Goal: Complete application form: Complete application form

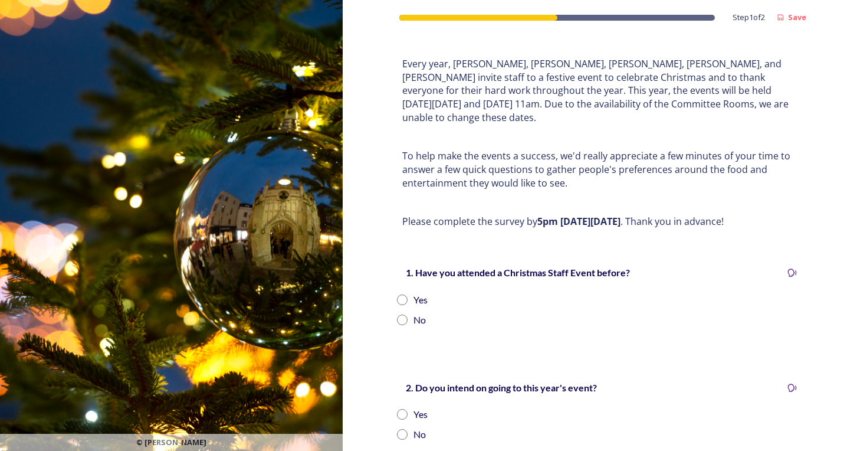
scroll to position [118, 0]
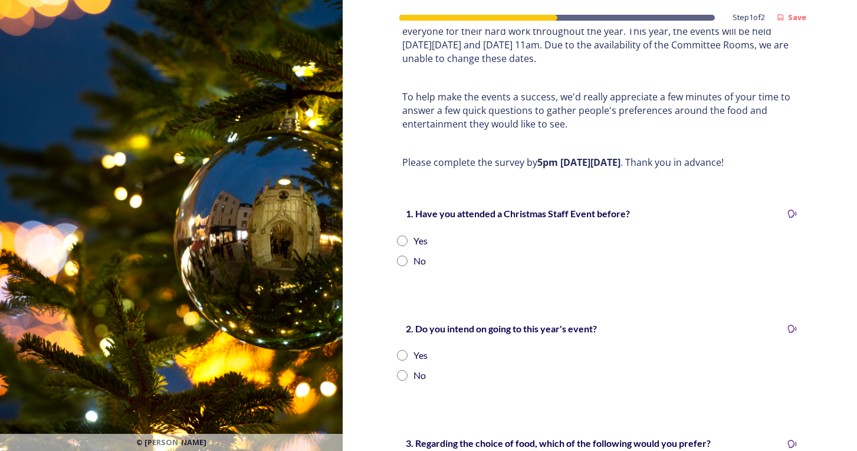
click at [397, 235] on input "radio" at bounding box center [402, 240] width 11 height 11
radio input "true"
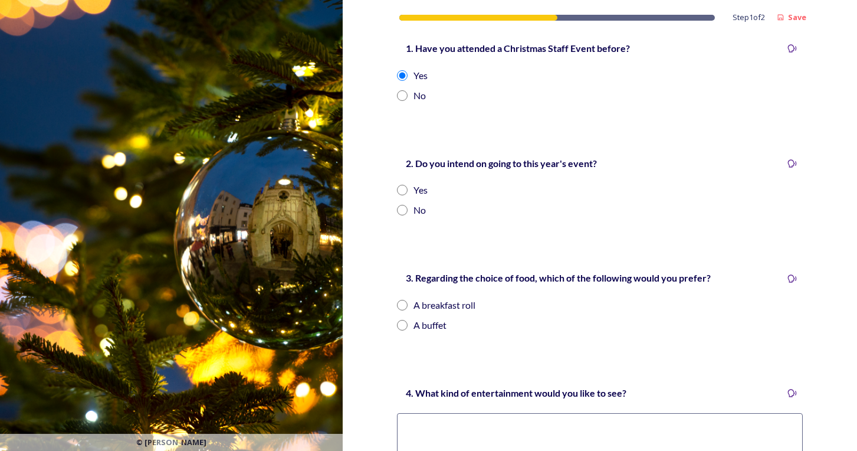
scroll to position [295, 0]
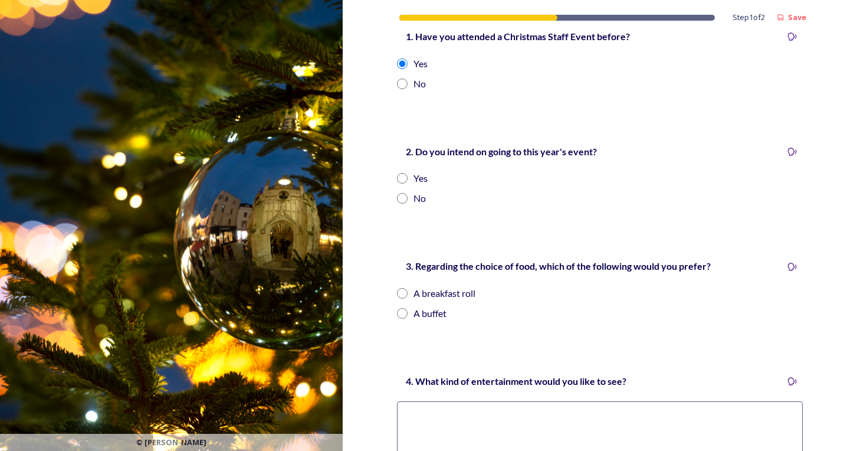
click at [399, 173] on input "radio" at bounding box center [402, 178] width 11 height 11
radio input "true"
click at [400, 288] on input "radio" at bounding box center [402, 293] width 11 height 11
radio input "true"
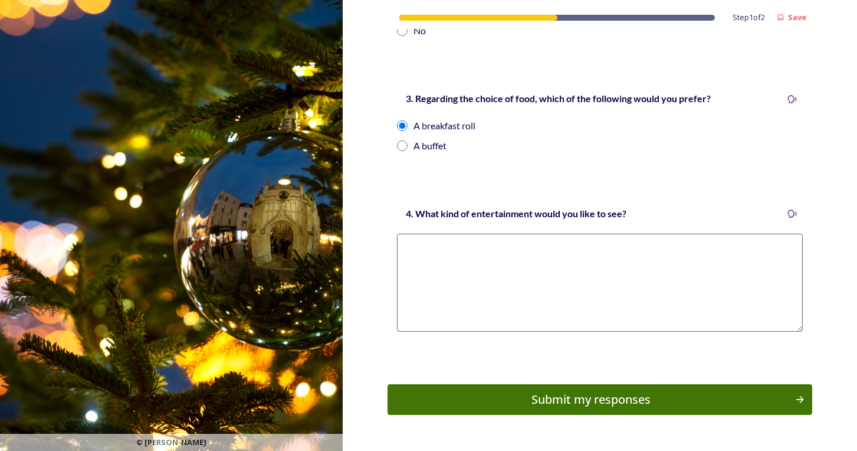
scroll to position [472, 0]
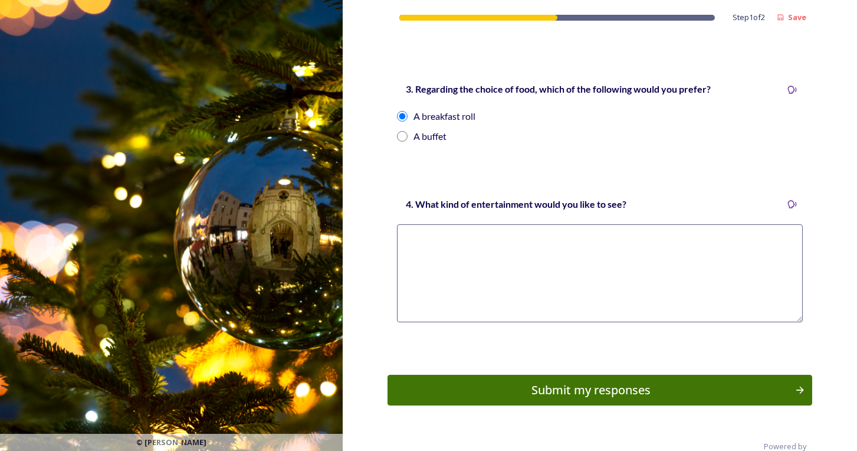
click at [494, 235] on textarea at bounding box center [600, 273] width 406 height 98
drag, startPoint x: 638, startPoint y: 225, endPoint x: 422, endPoint y: 233, distance: 215.5
click at [422, 233] on textarea "none, just a roll and a glass of fizz and no entertainment" at bounding box center [600, 273] width 406 height 98
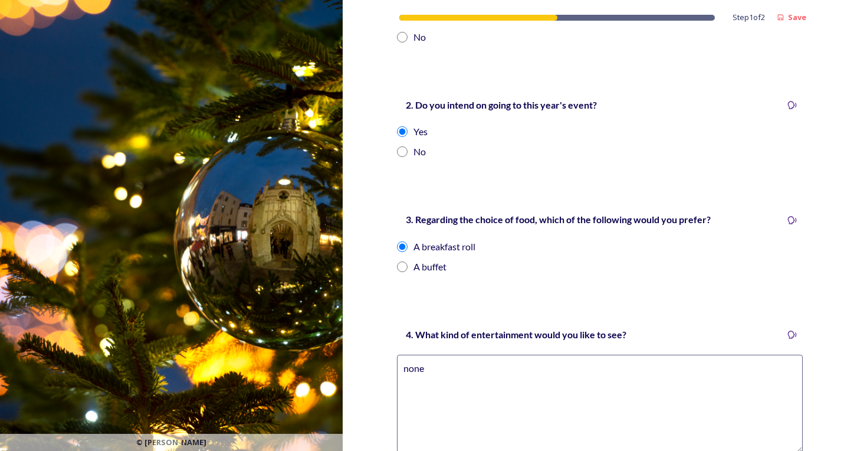
scroll to position [354, 0]
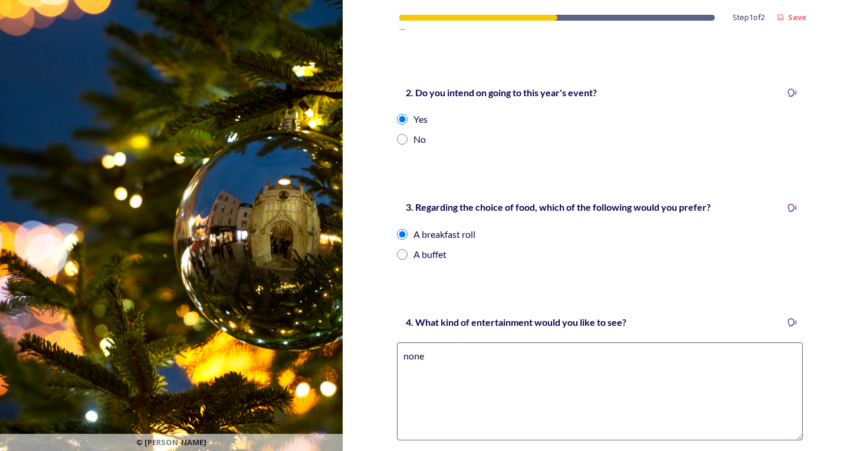
type textarea "none"
click at [400, 134] on input "radio" at bounding box center [402, 139] width 11 height 11
radio input "true"
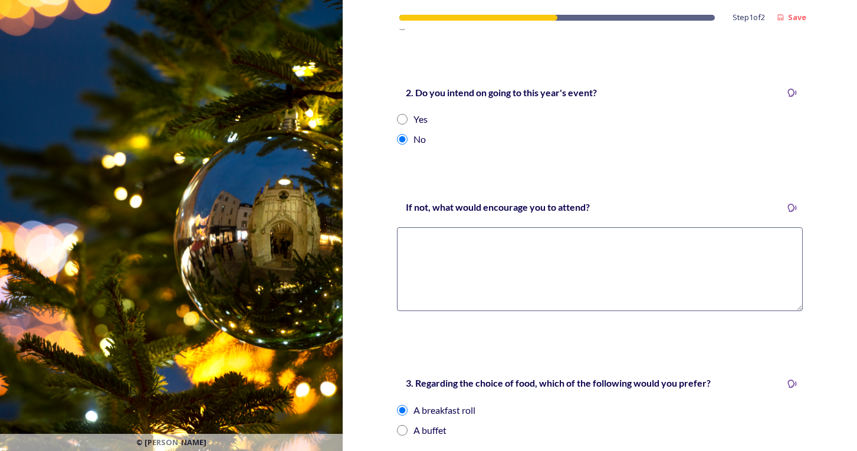
click at [485, 227] on textarea at bounding box center [600, 269] width 406 height 84
type textarea "d"
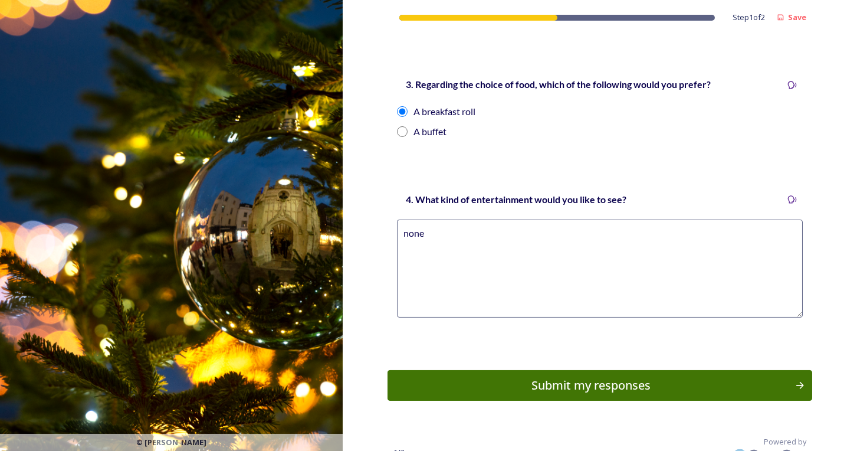
scroll to position [657, 0]
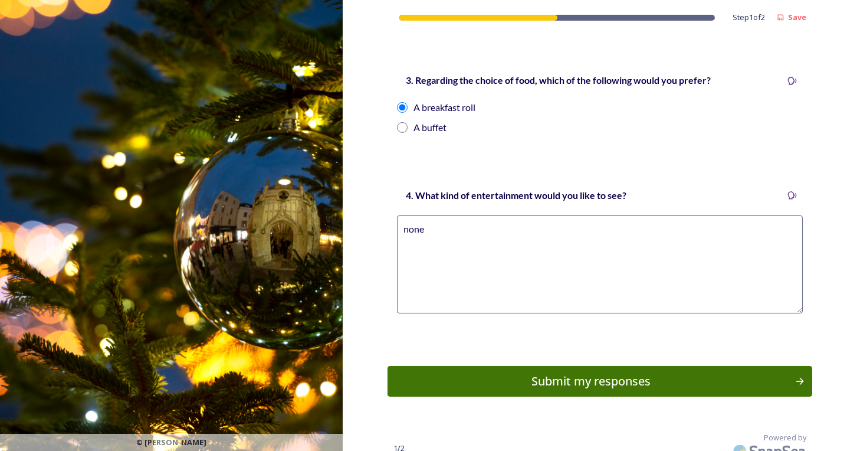
type textarea "bacon rolls"
click at [436, 215] on textarea "none" at bounding box center [600, 264] width 406 height 98
type textarea "none"
click at [621, 376] on button "Submit my responses" at bounding box center [599, 381] width 429 height 31
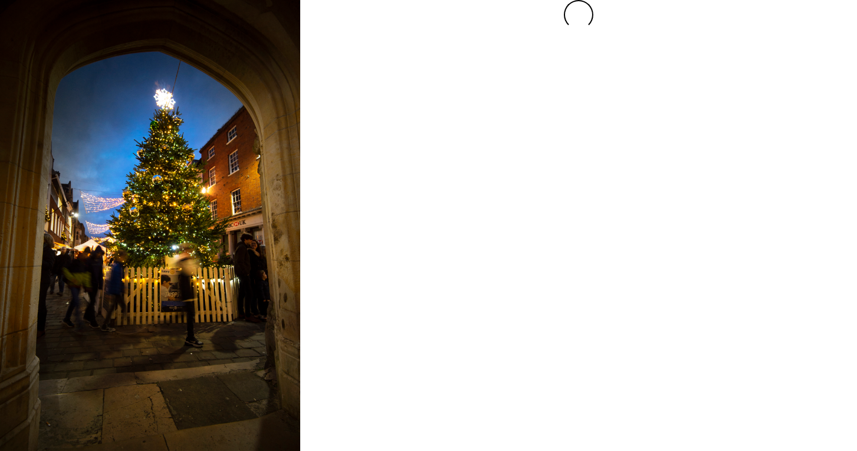
scroll to position [0, 0]
